Goal: Navigation & Orientation: Find specific page/section

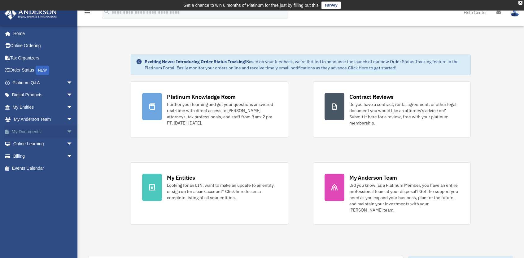
click at [39, 133] on link "My Documents arrow_drop_down" at bounding box center [43, 131] width 78 height 12
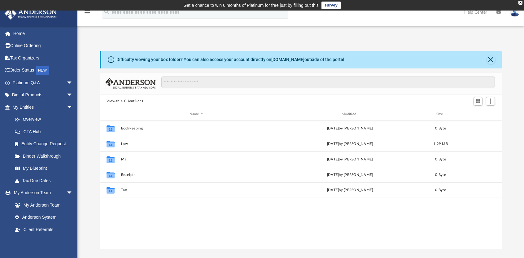
scroll to position [136, 397]
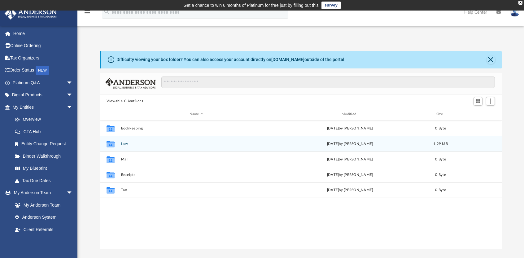
click at [125, 144] on button "Law" at bounding box center [196, 144] width 151 height 4
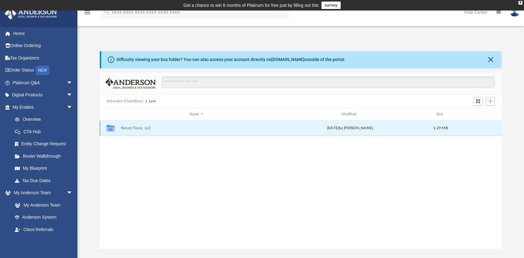
click at [145, 128] on button "Falcon Trace, LLC" at bounding box center [196, 128] width 151 height 4
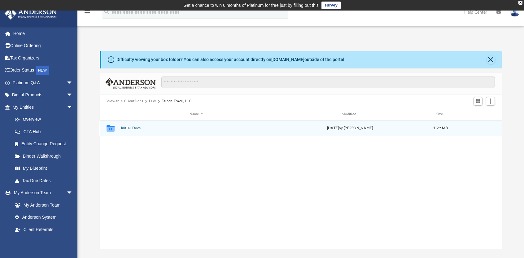
click at [136, 129] on button "Initial Docs" at bounding box center [196, 128] width 151 height 4
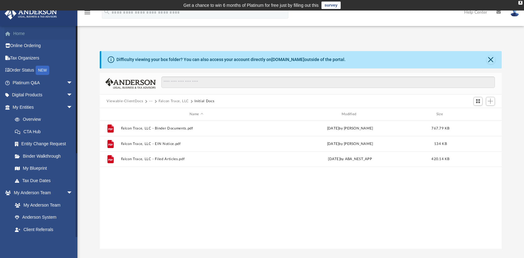
click at [21, 34] on link "Home" at bounding box center [43, 33] width 78 height 12
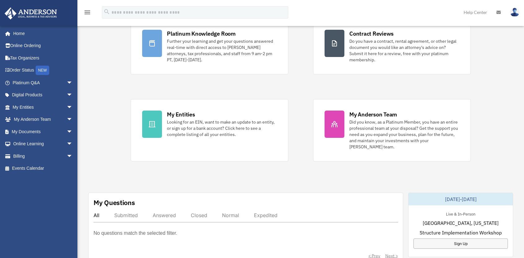
scroll to position [31, 0]
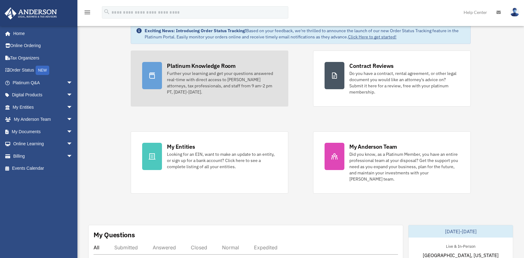
click at [196, 70] on div "Further your learning and get your questions answered real-time with direct acc…" at bounding box center [222, 82] width 110 height 25
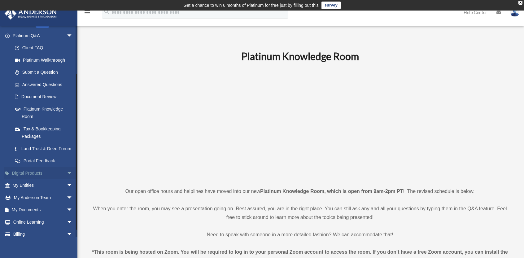
scroll to position [62, 0]
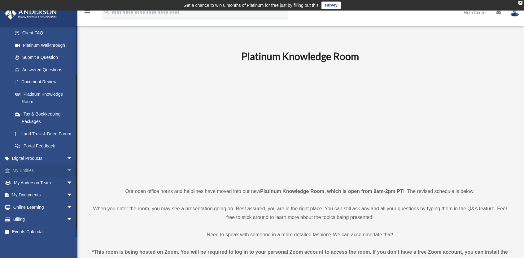
click at [34, 177] on link "My Entities arrow_drop_down" at bounding box center [43, 170] width 78 height 12
click at [67, 177] on span "arrow_drop_down" at bounding box center [73, 170] width 12 height 13
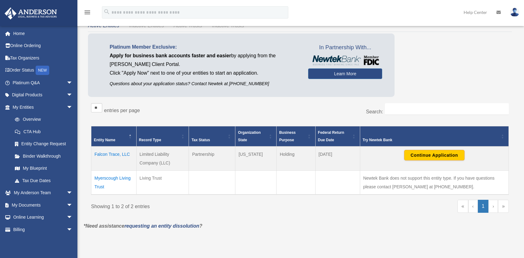
scroll to position [62, 0]
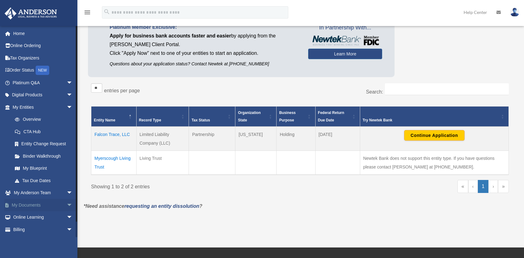
click at [67, 205] on span "arrow_drop_down" at bounding box center [73, 205] width 12 height 13
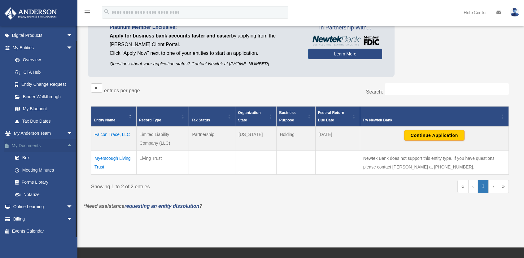
scroll to position [61, 0]
click at [28, 157] on link "Box" at bounding box center [45, 156] width 73 height 12
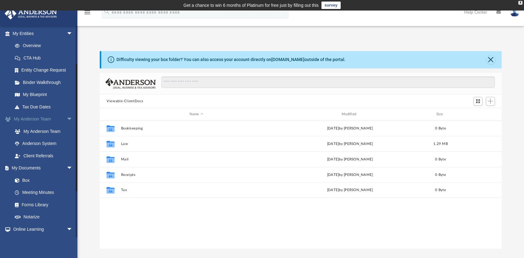
scroll to position [93, 0]
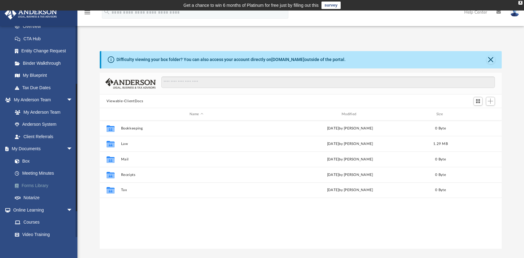
click at [40, 186] on link "Forms Library" at bounding box center [45, 185] width 73 height 12
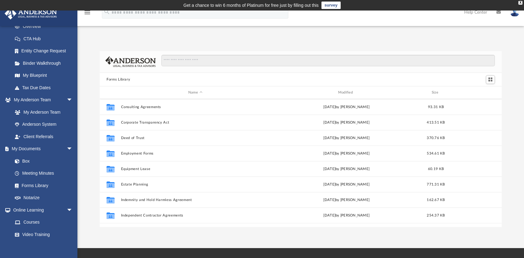
scroll to position [119, 0]
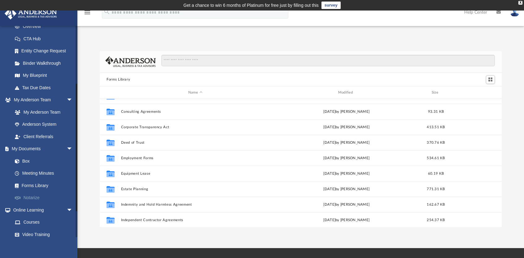
click at [32, 197] on link "Notarize" at bounding box center [45, 198] width 73 height 12
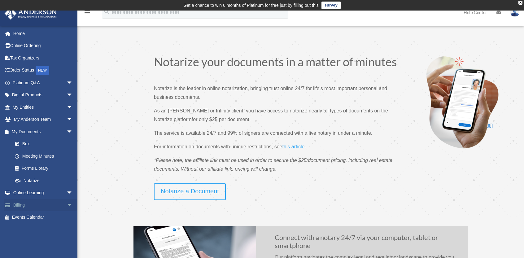
click at [67, 203] on span "arrow_drop_down" at bounding box center [73, 205] width 12 height 13
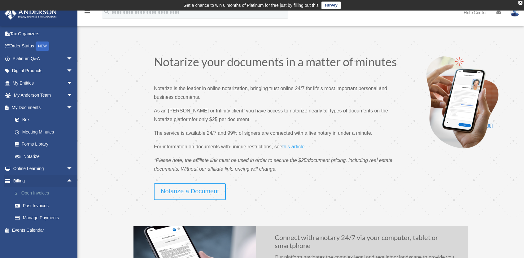
click at [41, 193] on link "$ Open Invoices" at bounding box center [45, 193] width 73 height 13
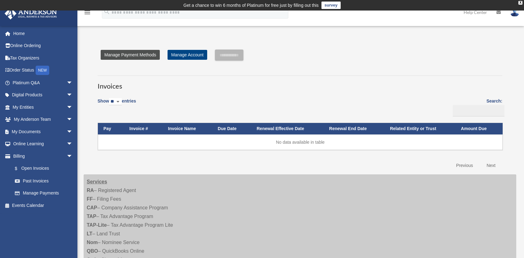
click at [135, 56] on link "Manage Payment Methods" at bounding box center [130, 55] width 59 height 10
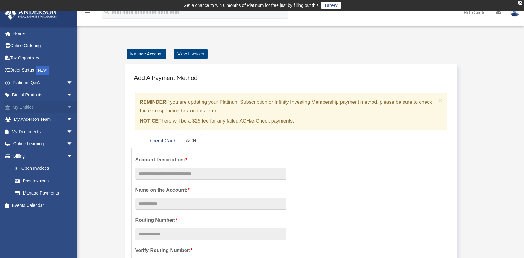
click at [34, 110] on link "My Entities arrow_drop_down" at bounding box center [43, 107] width 78 height 12
click at [67, 106] on span "arrow_drop_down" at bounding box center [73, 107] width 12 height 13
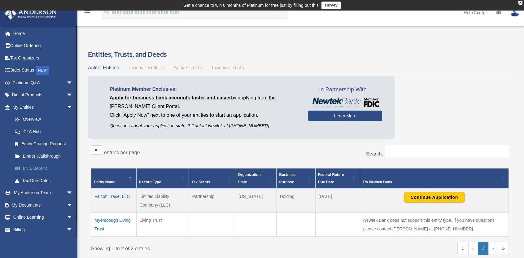
click at [32, 168] on link "My Blueprint" at bounding box center [45, 168] width 73 height 12
